Goal: Task Accomplishment & Management: Use online tool/utility

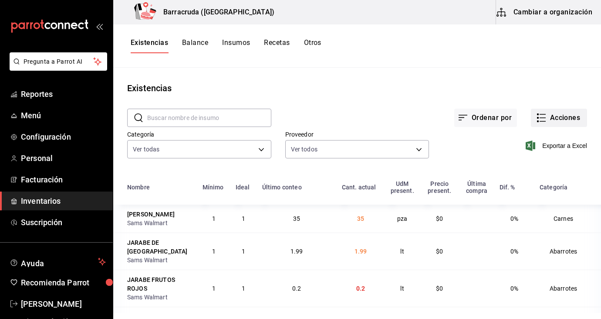
click at [564, 115] on button "Acciones" at bounding box center [559, 117] width 56 height 18
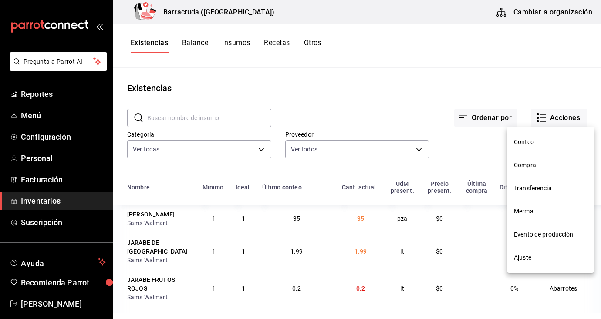
click at [529, 168] on span "Compra" at bounding box center [550, 164] width 73 height 9
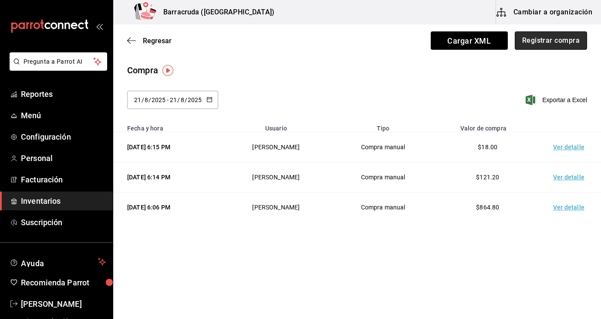
click at [555, 45] on button "Registrar compra" at bounding box center [551, 40] width 72 height 18
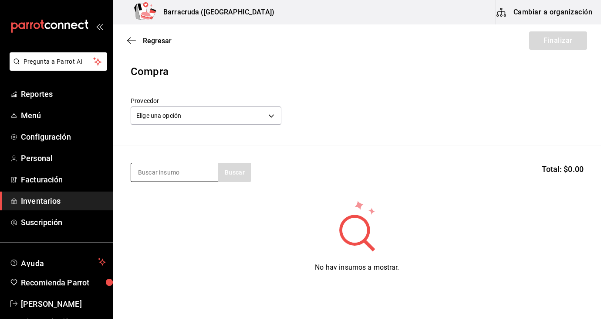
click at [186, 176] on input at bounding box center [174, 172] width 87 height 18
type input "agua quina"
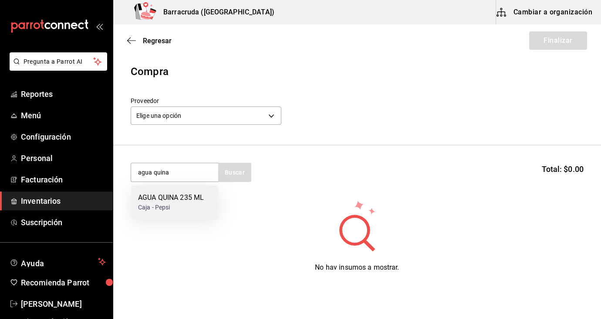
click at [180, 204] on div "Caja - Pepsi" at bounding box center [171, 207] width 66 height 9
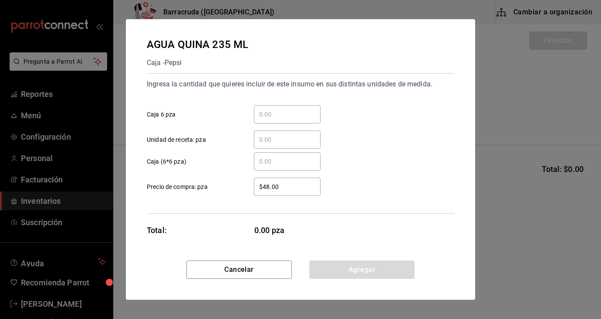
click at [271, 118] on input "​ Caja 6 pza" at bounding box center [287, 114] width 67 height 10
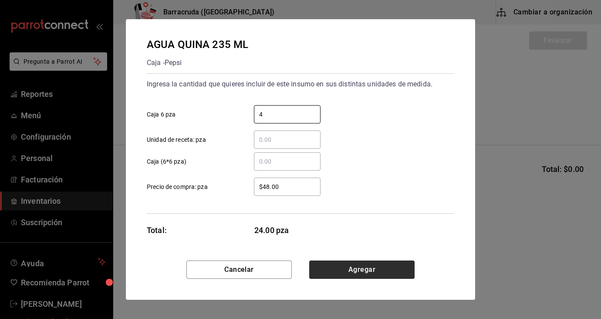
type input "4"
click at [389, 270] on button "Agregar" at bounding box center [361, 269] width 105 height 18
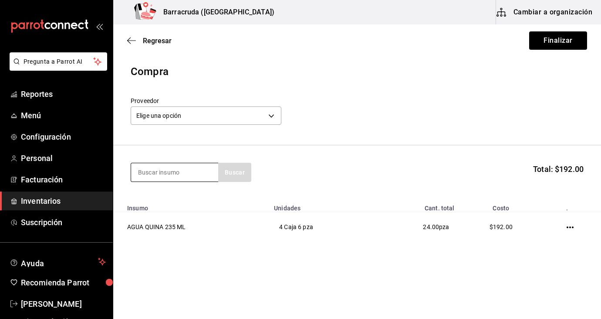
click at [206, 170] on input at bounding box center [174, 172] width 87 height 18
type input "agua mine"
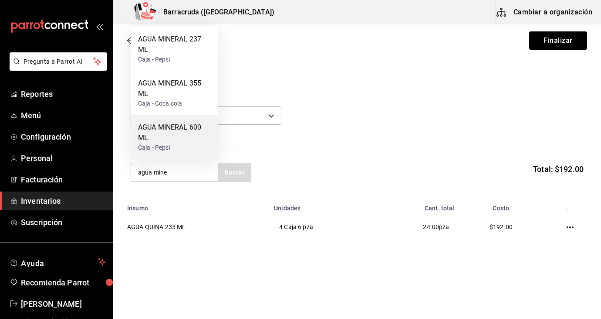
click at [190, 132] on div "AGUA MINERAL 600 ML" at bounding box center [174, 132] width 73 height 21
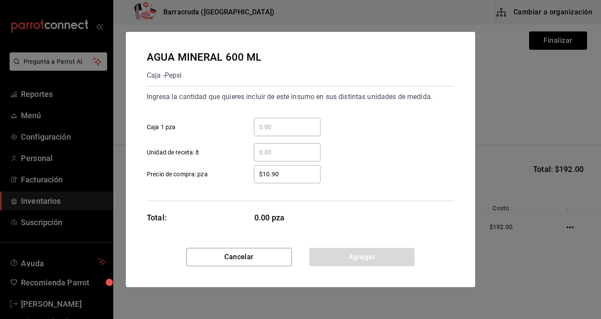
click at [269, 128] on input "​ Caja 1 pza" at bounding box center [287, 127] width 67 height 10
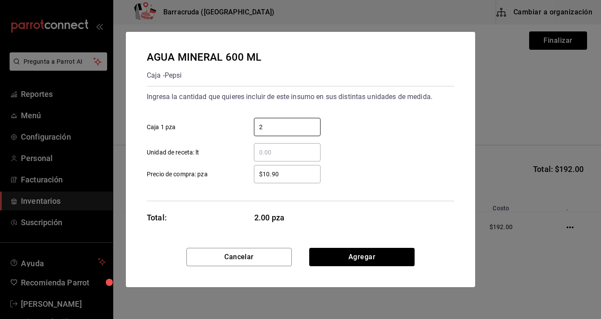
click at [383, 143] on div "​ Unidad de receta: lt" at bounding box center [297, 148] width 315 height 25
click at [294, 133] on div "2 ​" at bounding box center [287, 127] width 67 height 18
click at [294, 132] on input "2" at bounding box center [287, 127] width 67 height 10
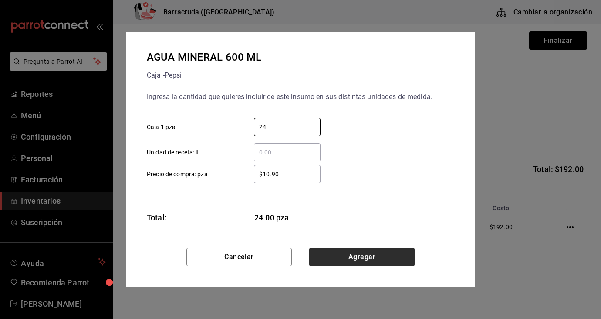
type input "24"
click at [356, 261] on button "Agregar" at bounding box center [361, 256] width 105 height 18
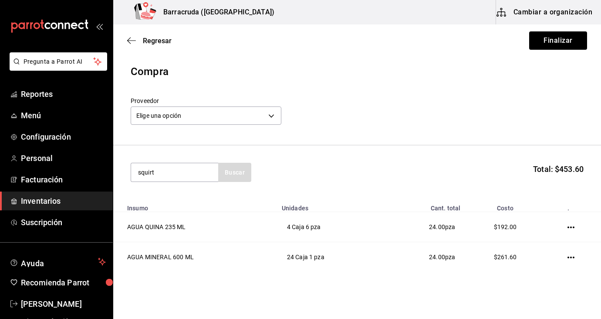
type input "squirt"
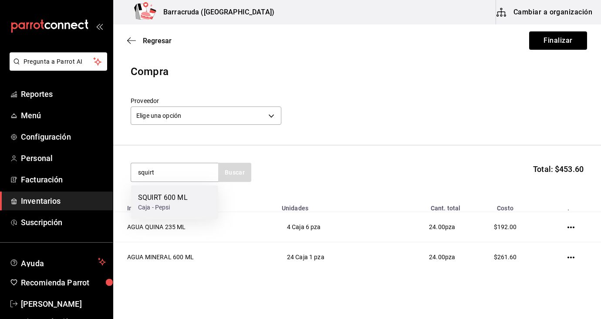
click at [185, 211] on div "Caja - Pepsi" at bounding box center [163, 207] width 50 height 9
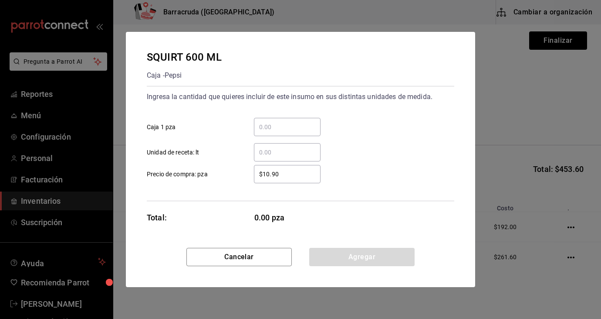
click at [268, 128] on input "​ Caja 1 pza" at bounding box center [287, 127] width 67 height 10
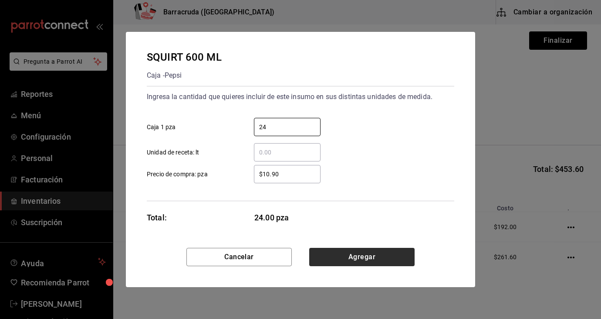
type input "24"
click at [363, 257] on button "Agregar" at bounding box center [361, 256] width 105 height 18
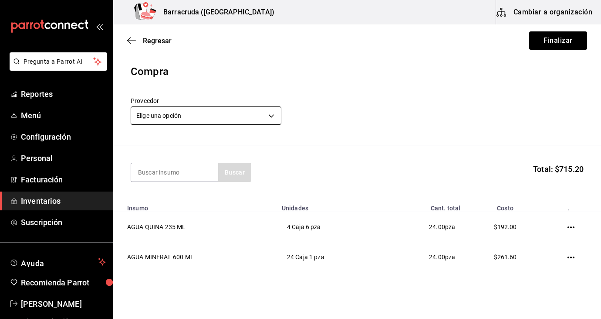
click at [271, 118] on body "Pregunta a Parrot AI Reportes Menú Configuración Personal Facturación Inventari…" at bounding box center [300, 134] width 601 height 269
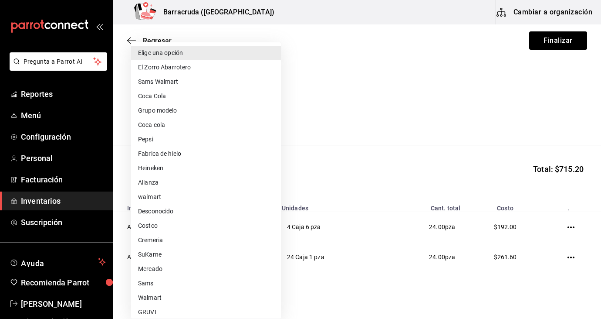
click at [157, 135] on li "Pepsi" at bounding box center [206, 139] width 150 height 14
type input "7517fa28-d02d-48ae-b9ed-d4227cfe7546"
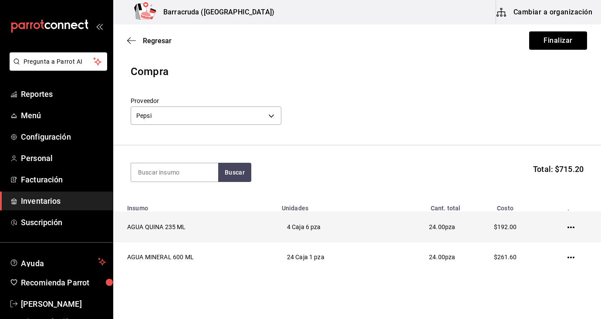
click at [371, 215] on td "4 Caja 6 pza" at bounding box center [329, 227] width 105 height 30
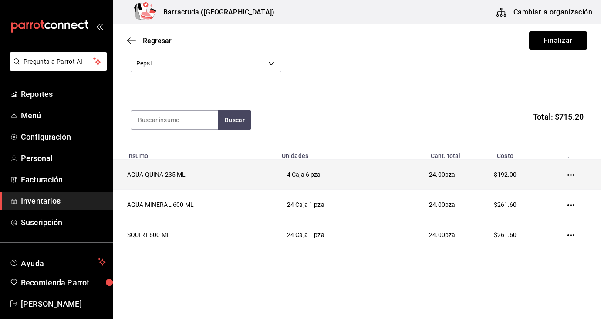
scroll to position [60, 0]
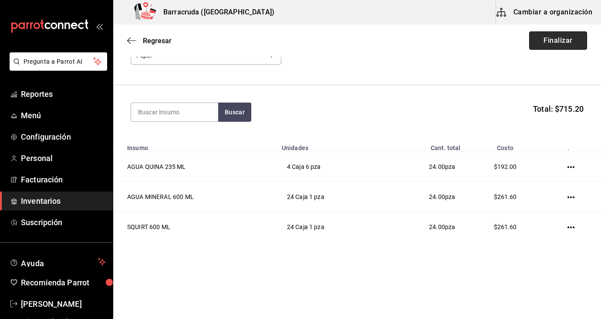
click at [548, 42] on button "Finalizar" at bounding box center [558, 40] width 58 height 18
